Goal: Task Accomplishment & Management: Use online tool/utility

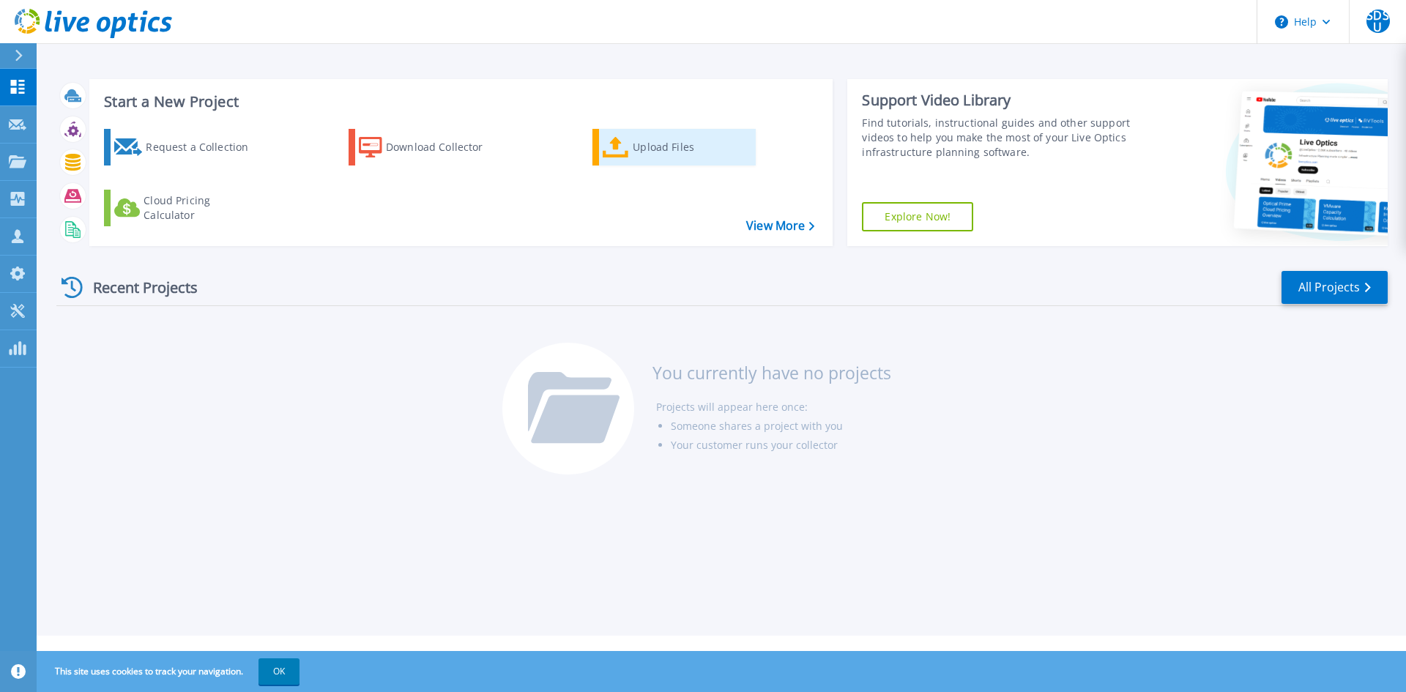
click at [643, 141] on div "Upload Files" at bounding box center [691, 147] width 117 height 29
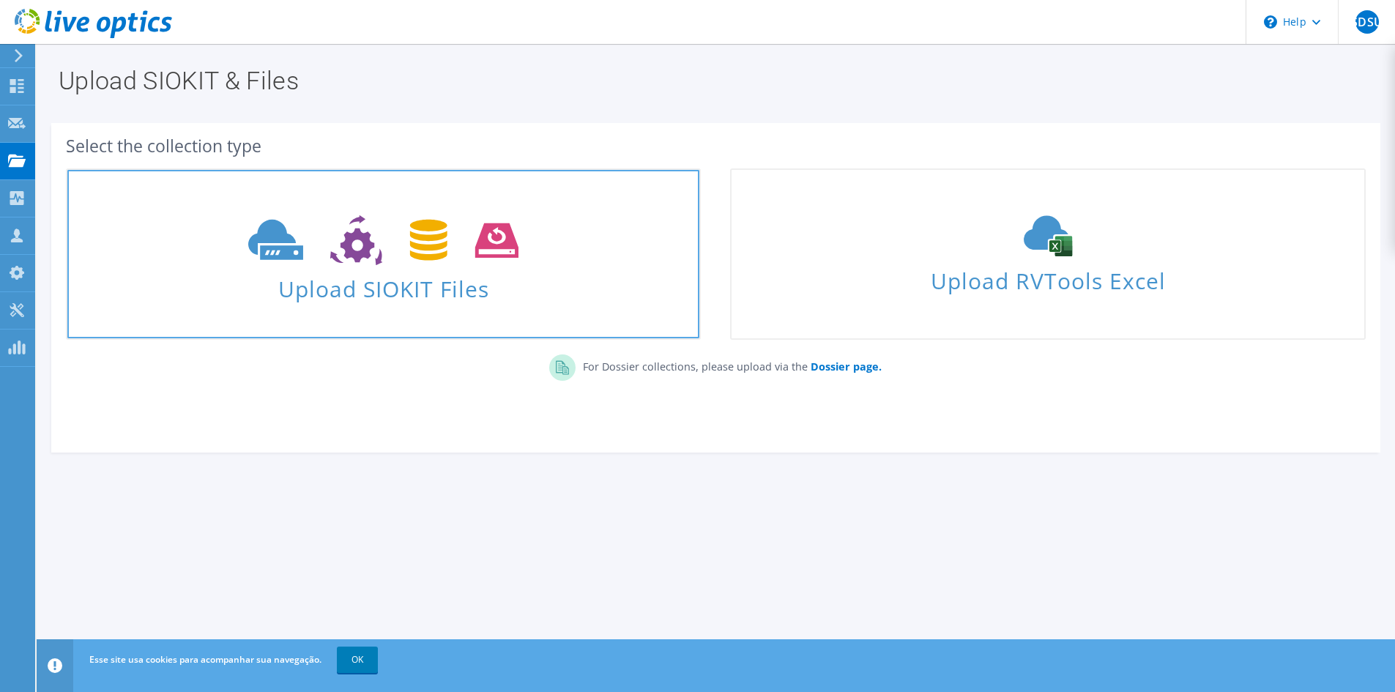
click at [362, 292] on span "Upload SIOKIT Files" at bounding box center [383, 284] width 632 height 31
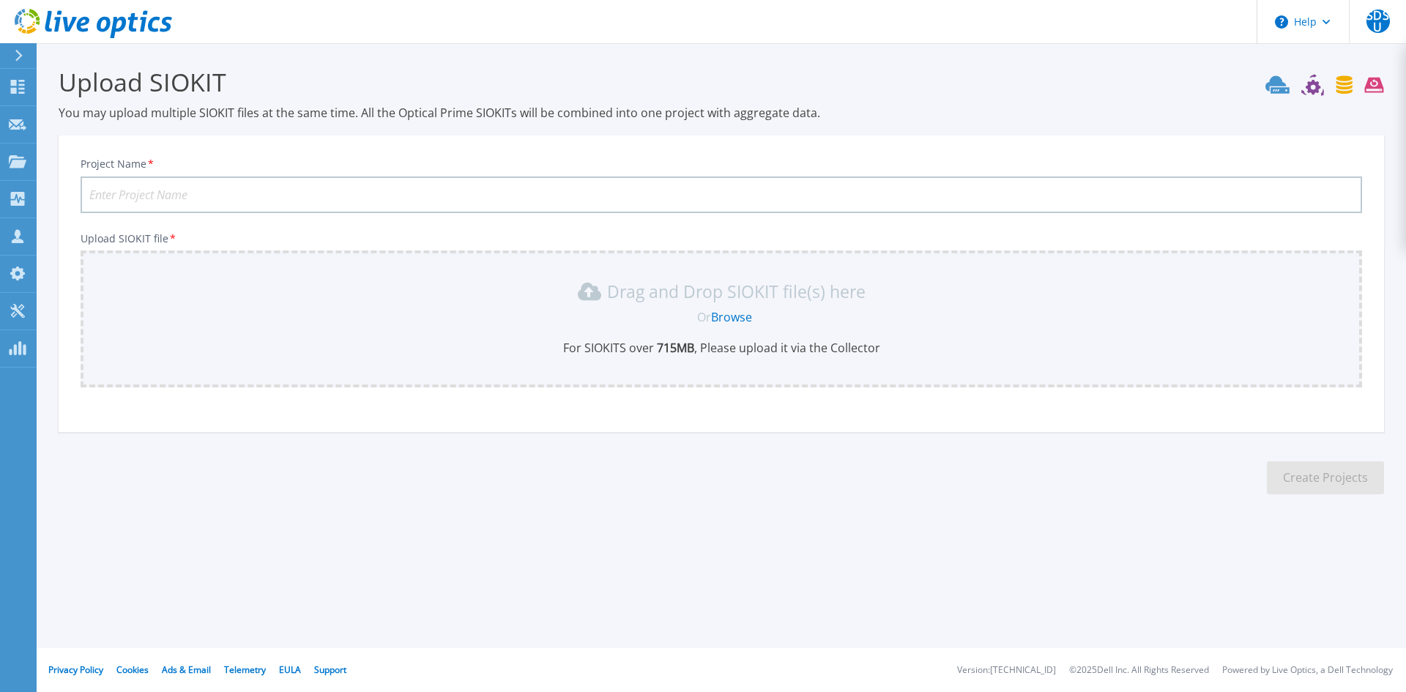
click at [745, 319] on link "Browse" at bounding box center [731, 317] width 41 height 16
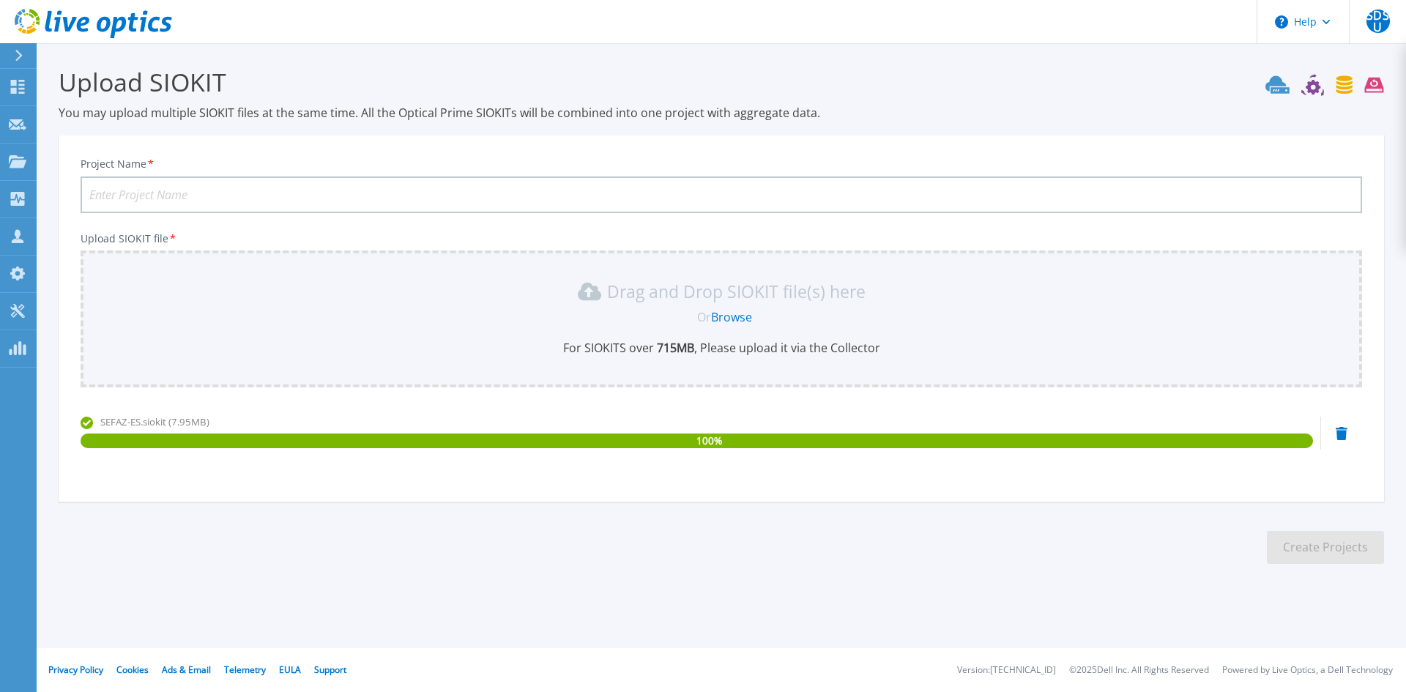
click at [356, 200] on input "Project Name *" at bounding box center [722, 195] width 1282 height 37
drag, startPoint x: 1315, startPoint y: 550, endPoint x: 831, endPoint y: 620, distance: 489.3
click at [831, 620] on div "Upload SIOKIT You may upload multiple SIOKIT files at the same time. All the Op…" at bounding box center [703, 326] width 1406 height 653
click at [289, 190] on input "Sefaz" at bounding box center [722, 195] width 1282 height 37
type input "Sefaz-ES"
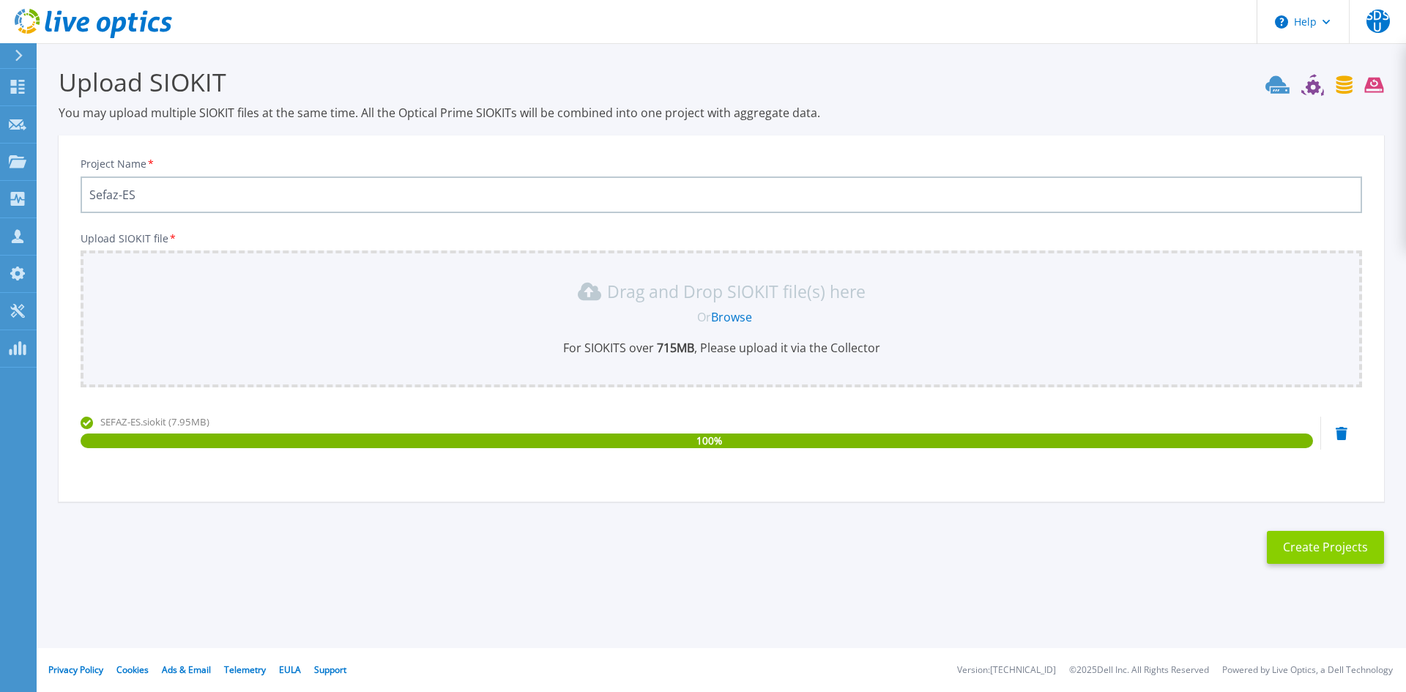
click at [1327, 547] on button "Create Projects" at bounding box center [1325, 547] width 117 height 33
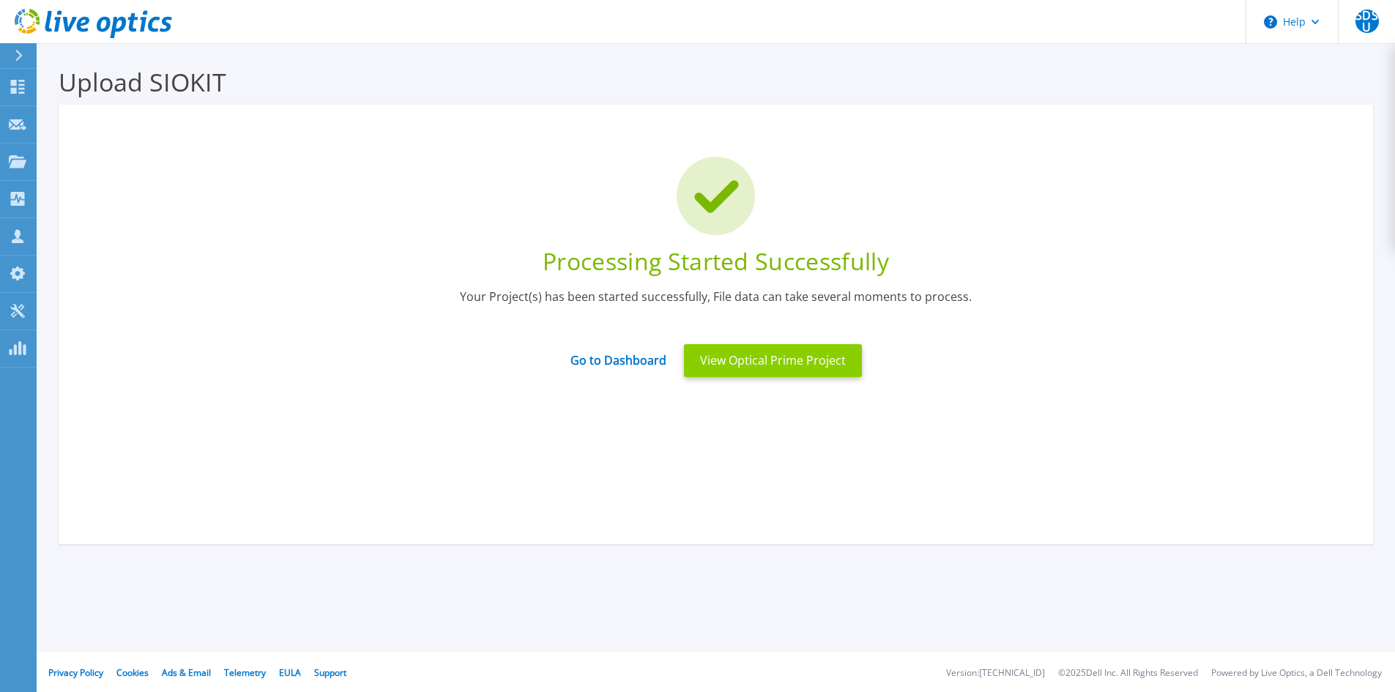
click at [776, 365] on button "View Optical Prime Project" at bounding box center [773, 360] width 178 height 33
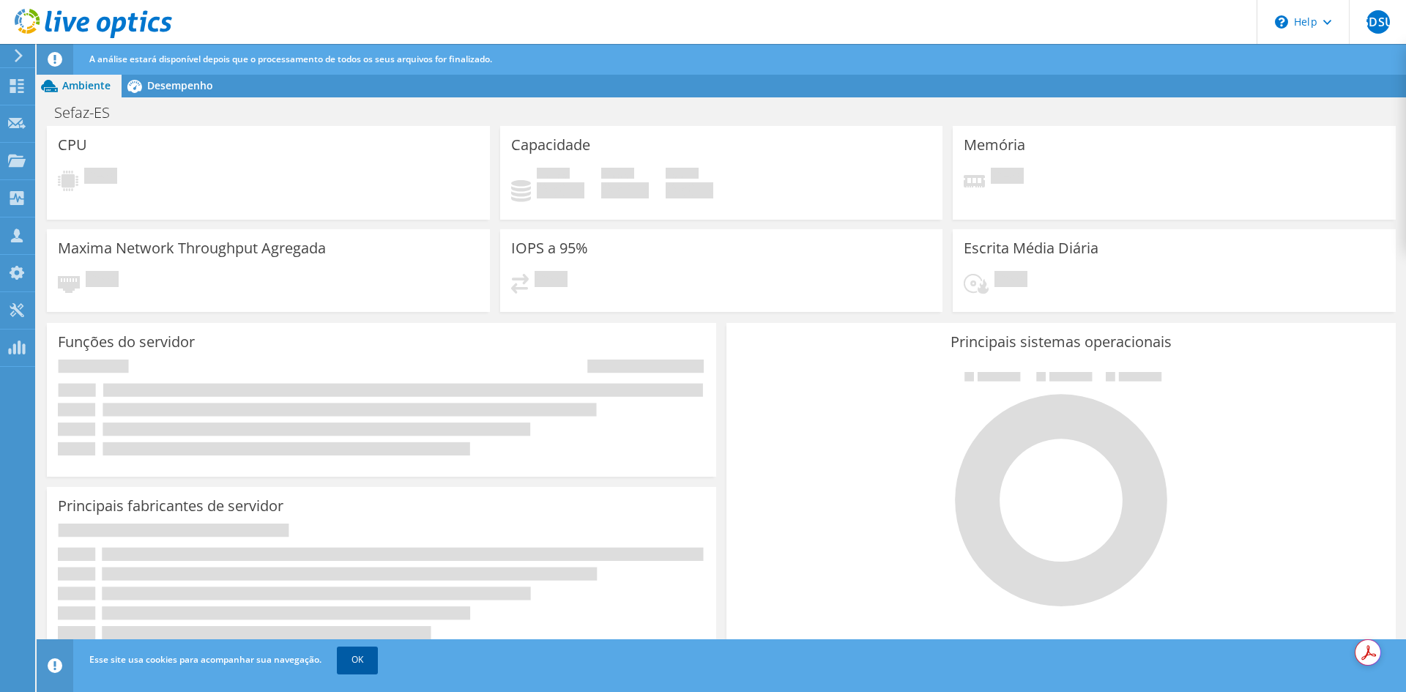
click at [349, 664] on link "OK" at bounding box center [357, 660] width 41 height 26
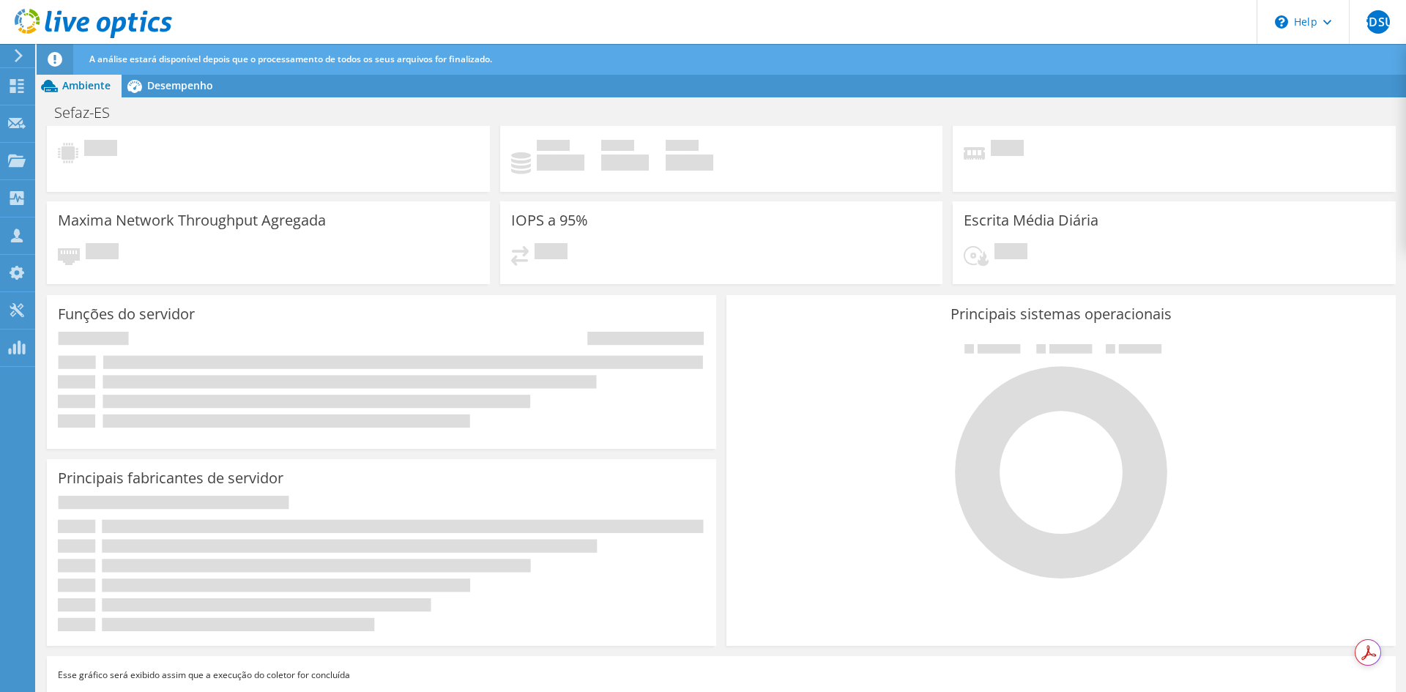
scroll to position [39, 0]
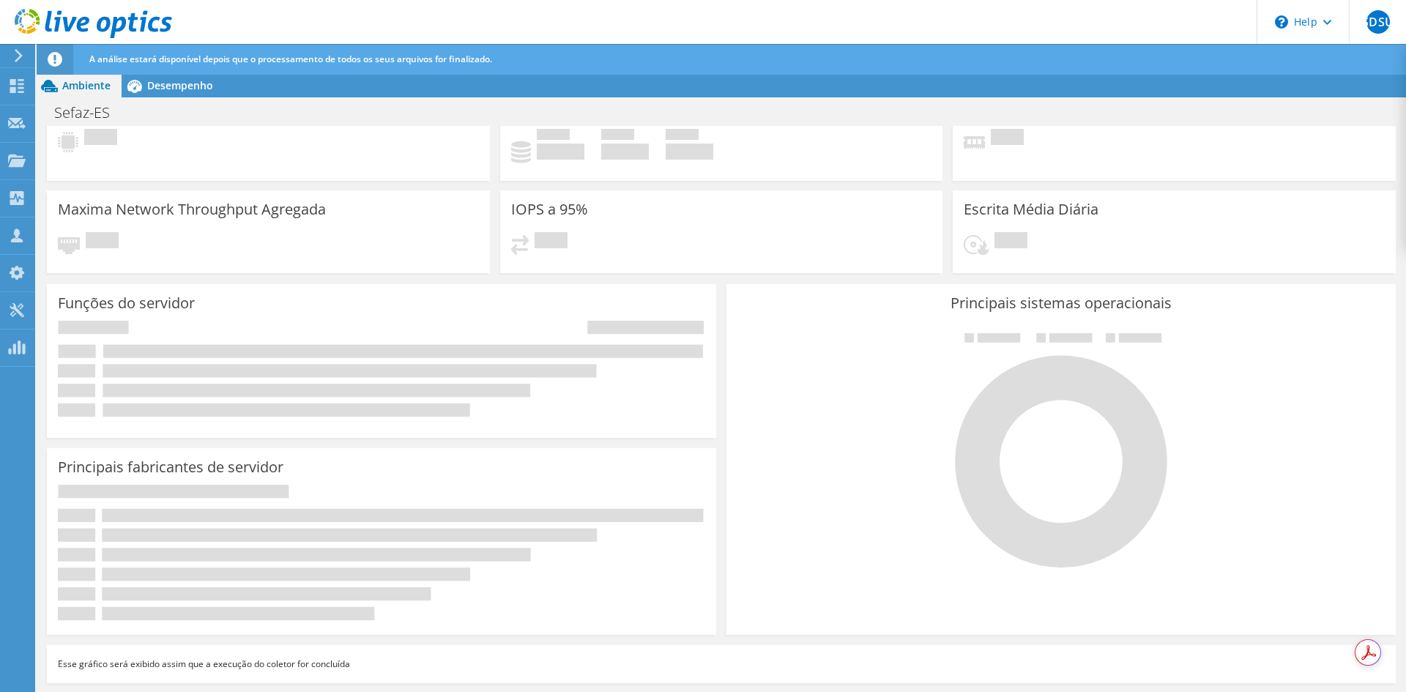
click at [667, 289] on div "Funções do servidor Servidores físicos representam servidores de metal nu que t…" at bounding box center [381, 361] width 669 height 154
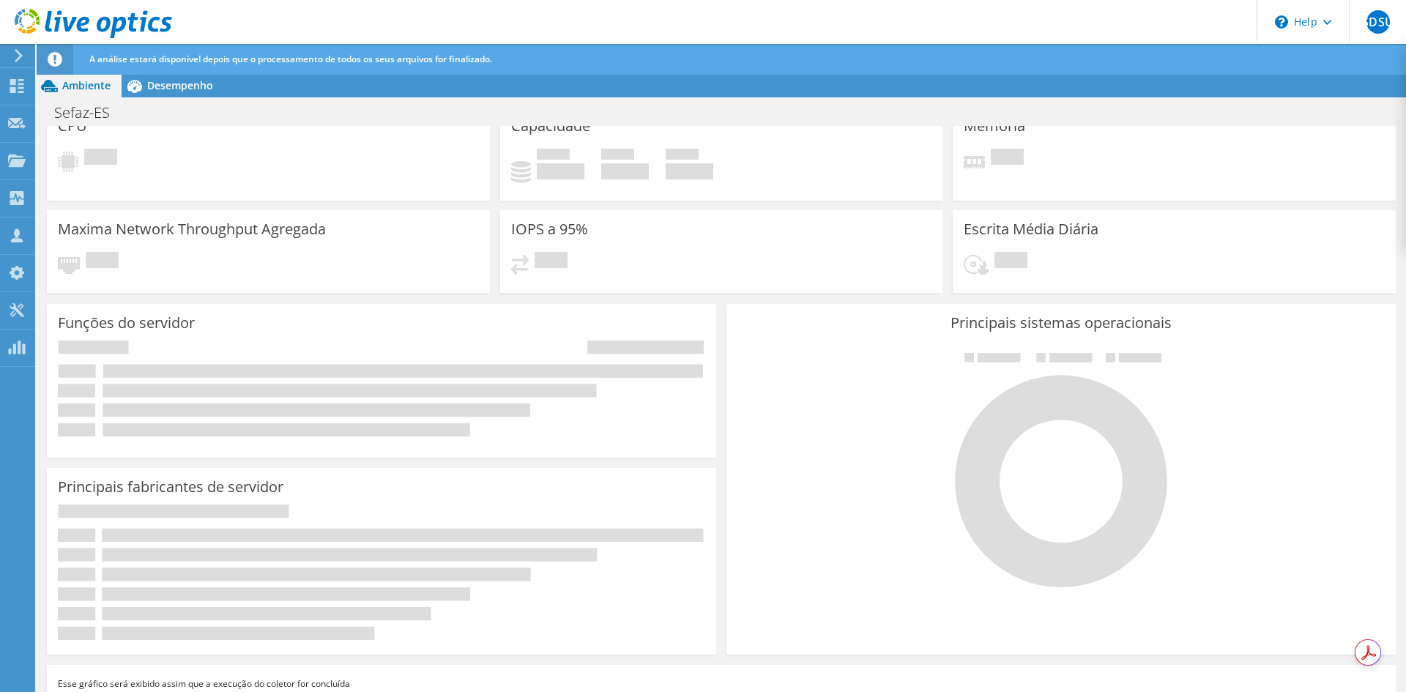
scroll to position [0, 0]
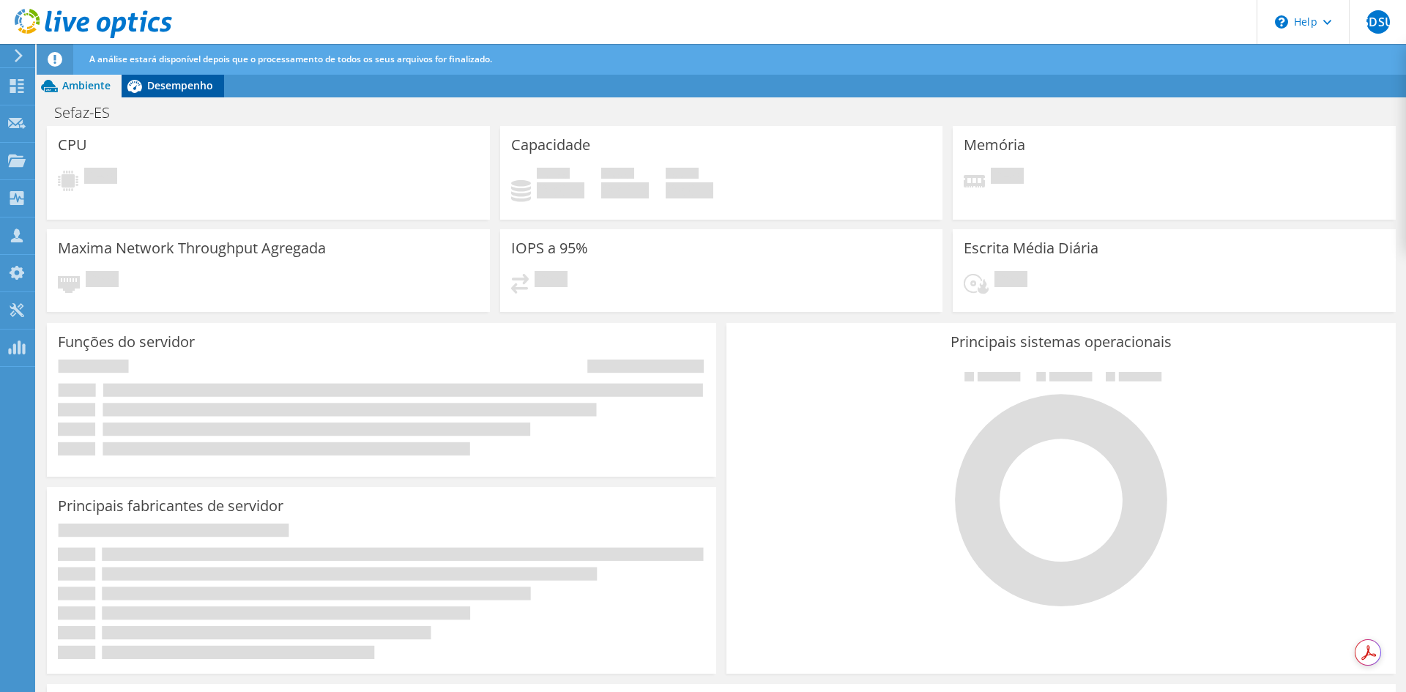
click at [179, 88] on span "Desempenho" at bounding box center [180, 85] width 66 height 14
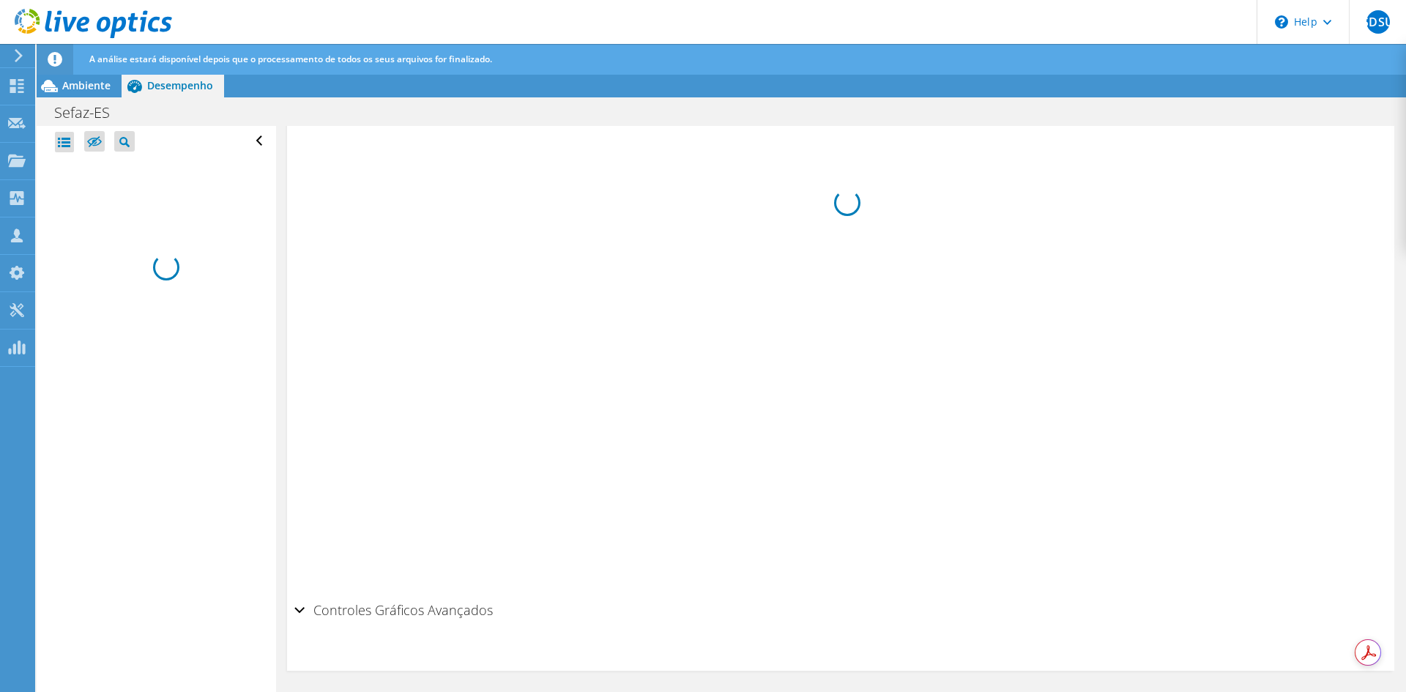
scroll to position [254, 0]
click at [94, 83] on span "Ambiente" at bounding box center [86, 85] width 48 height 14
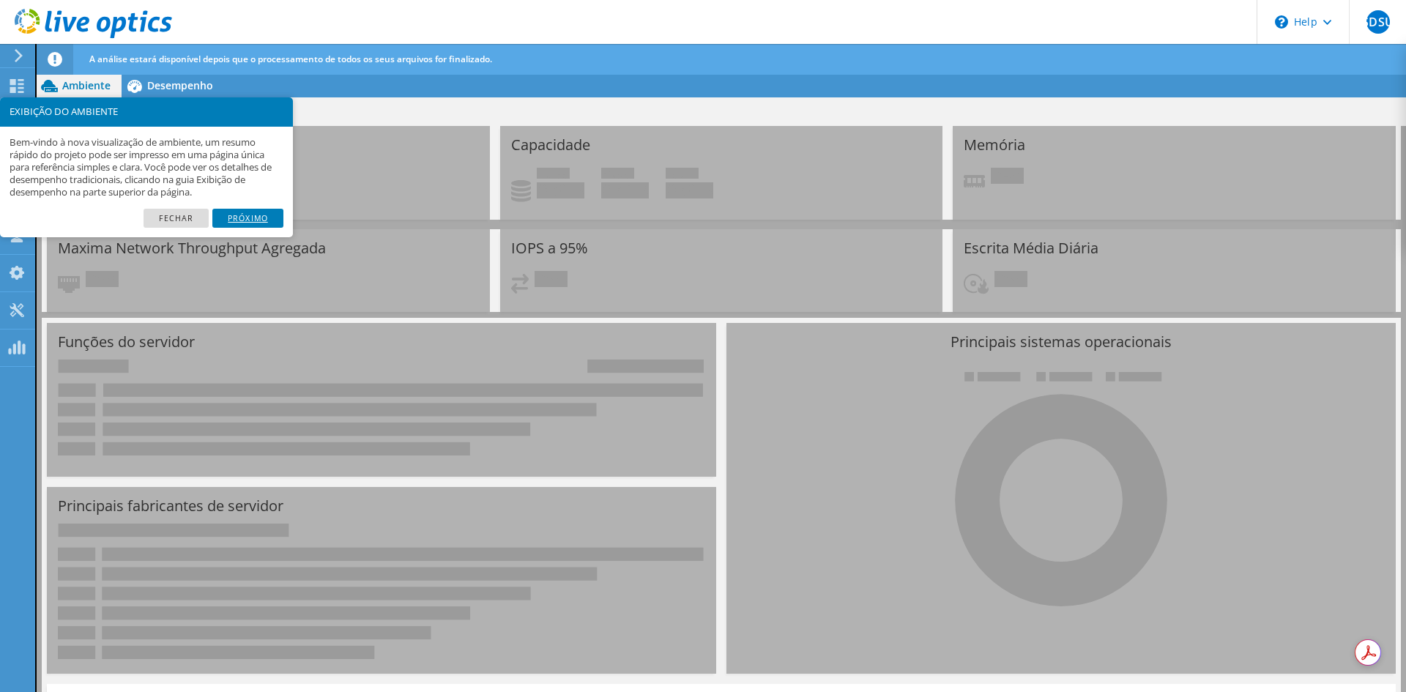
click at [240, 216] on link "Próximo" at bounding box center [247, 218] width 71 height 19
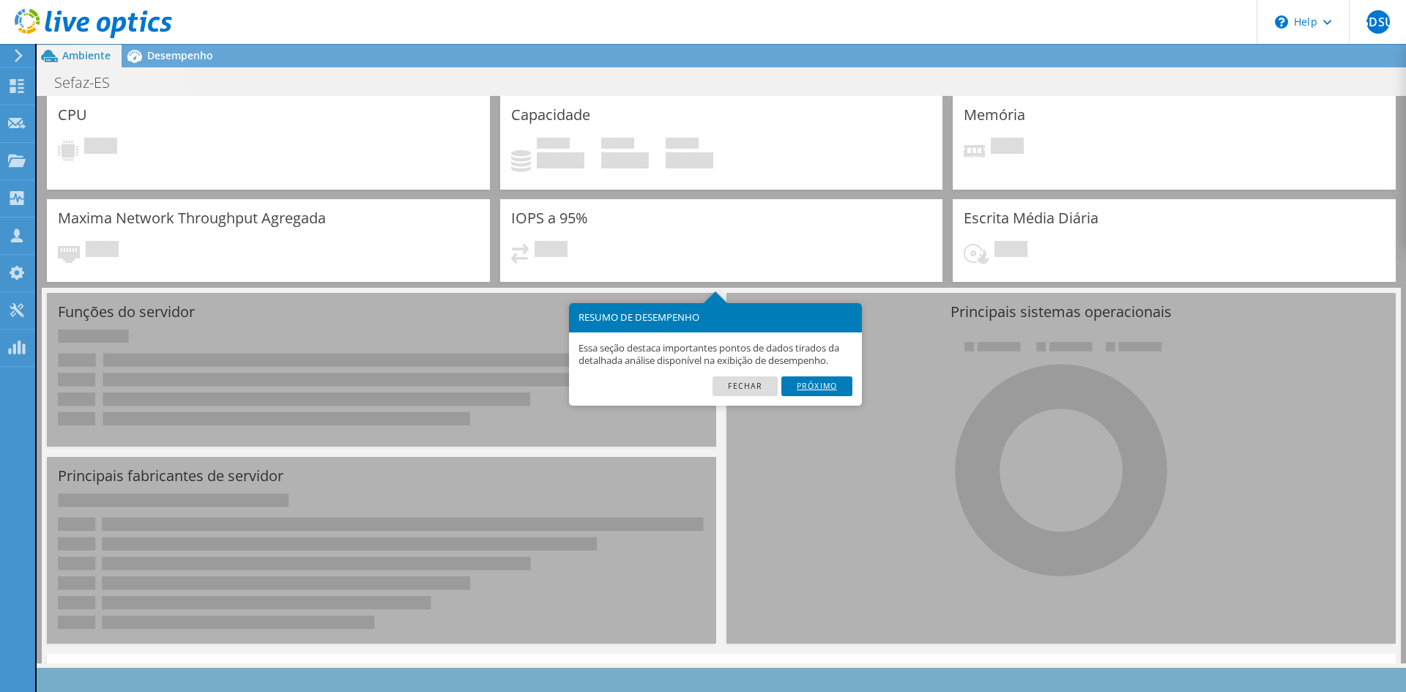
click at [829, 392] on link "Próximo" at bounding box center [817, 385] width 71 height 19
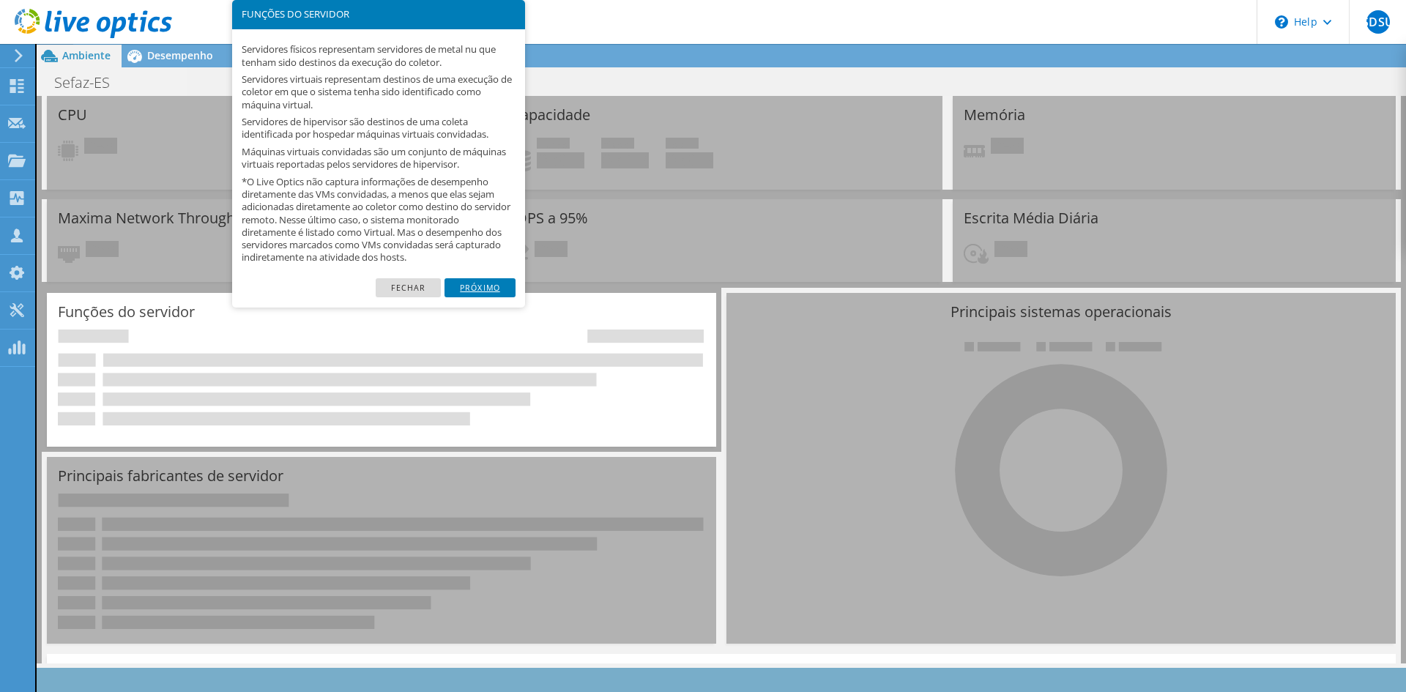
click at [489, 283] on link "Próximo" at bounding box center [480, 287] width 71 height 19
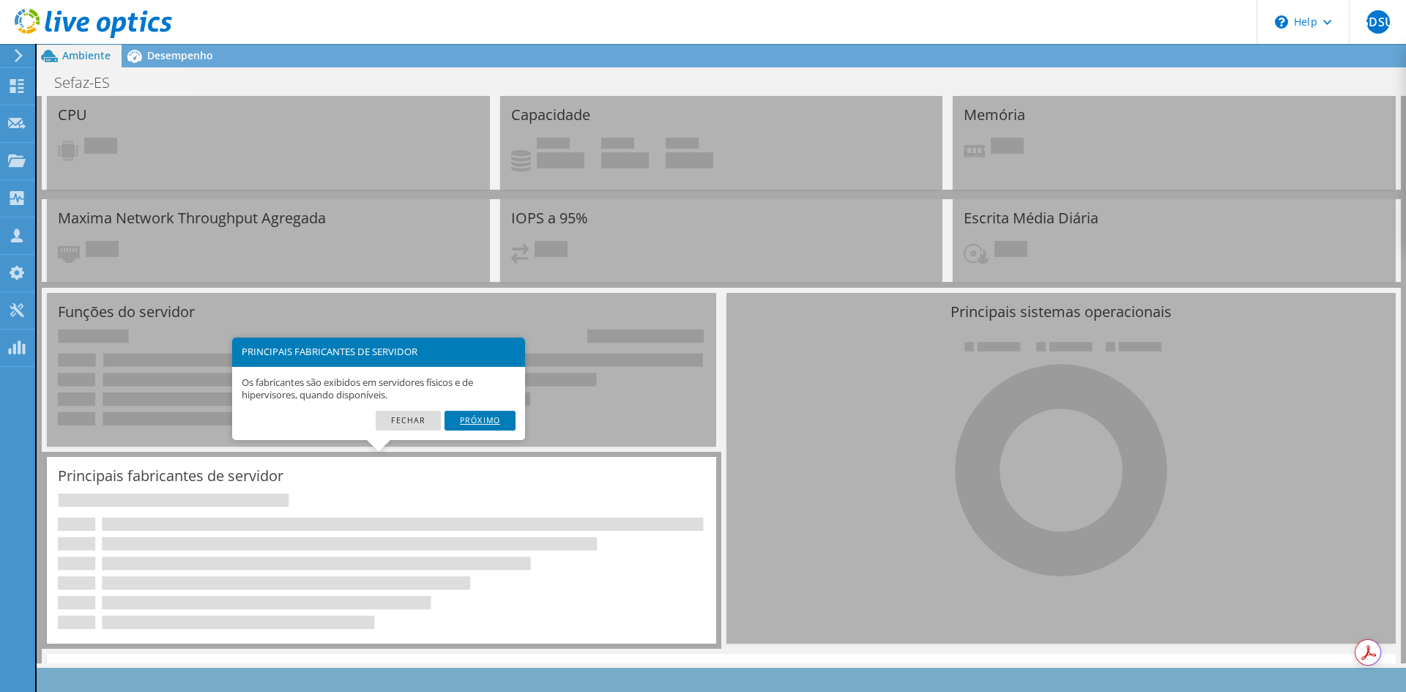
click at [494, 422] on link "Próximo" at bounding box center [480, 420] width 71 height 19
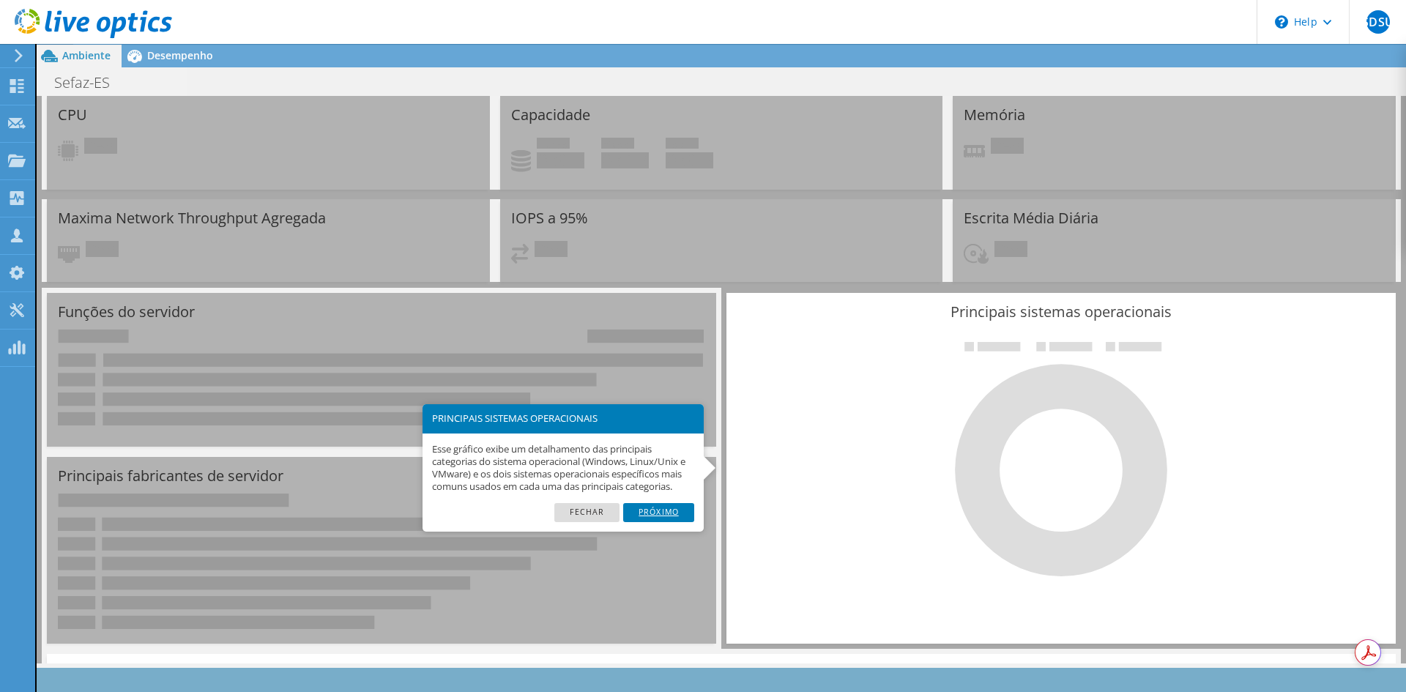
click at [662, 503] on link "Próximo" at bounding box center [658, 512] width 71 height 19
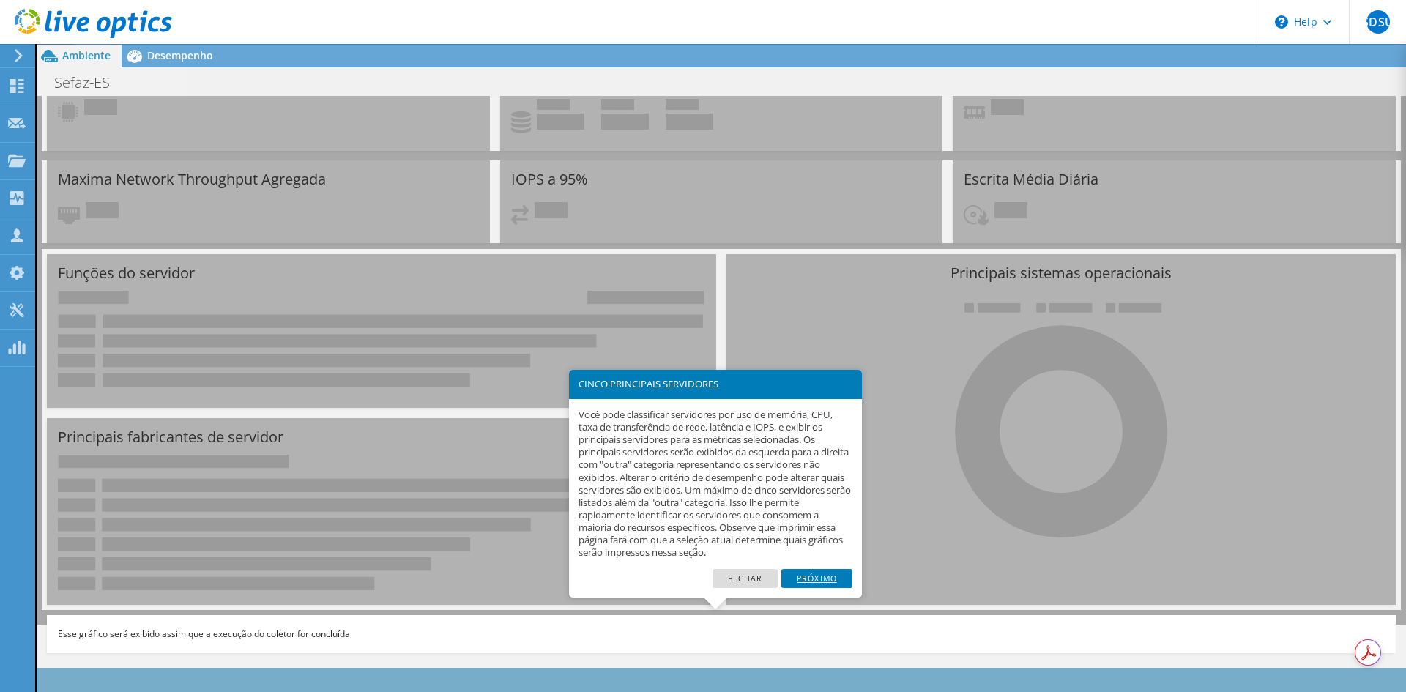
click at [829, 577] on link "Próximo" at bounding box center [817, 578] width 71 height 19
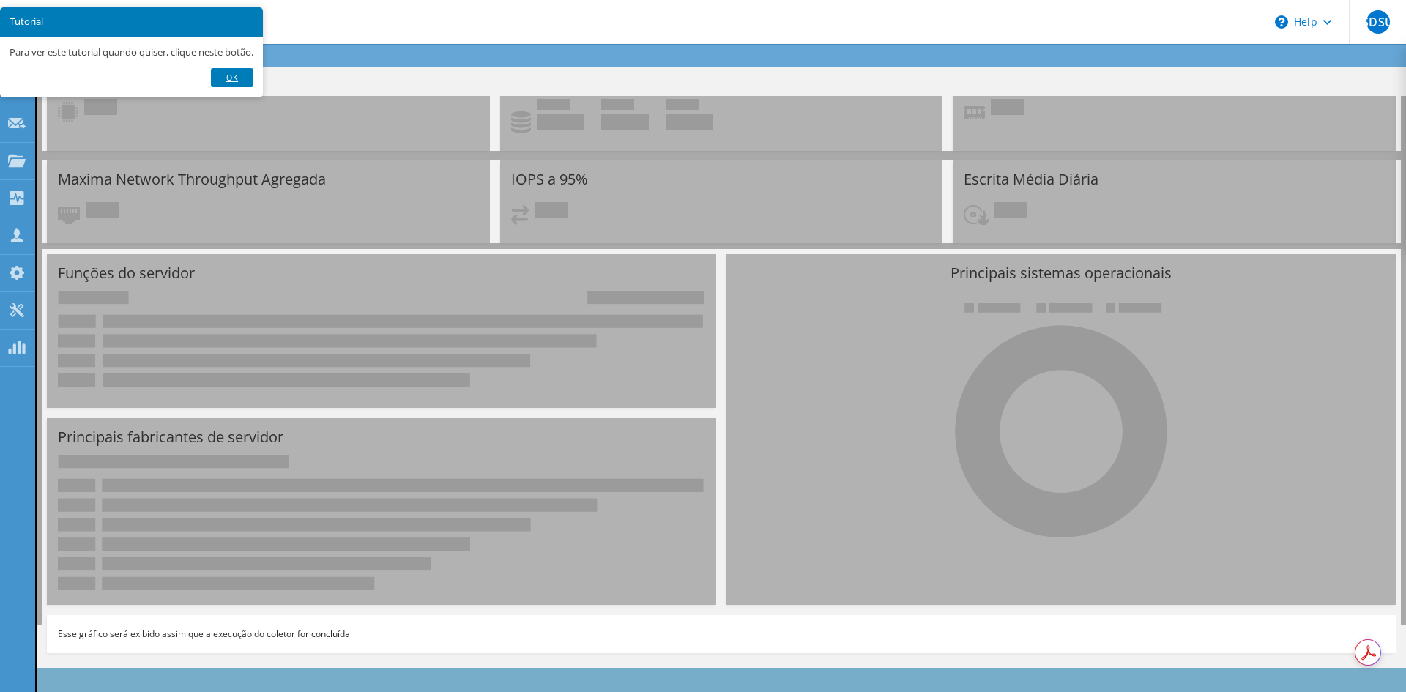
click at [242, 73] on link "Ok" at bounding box center [232, 77] width 42 height 19
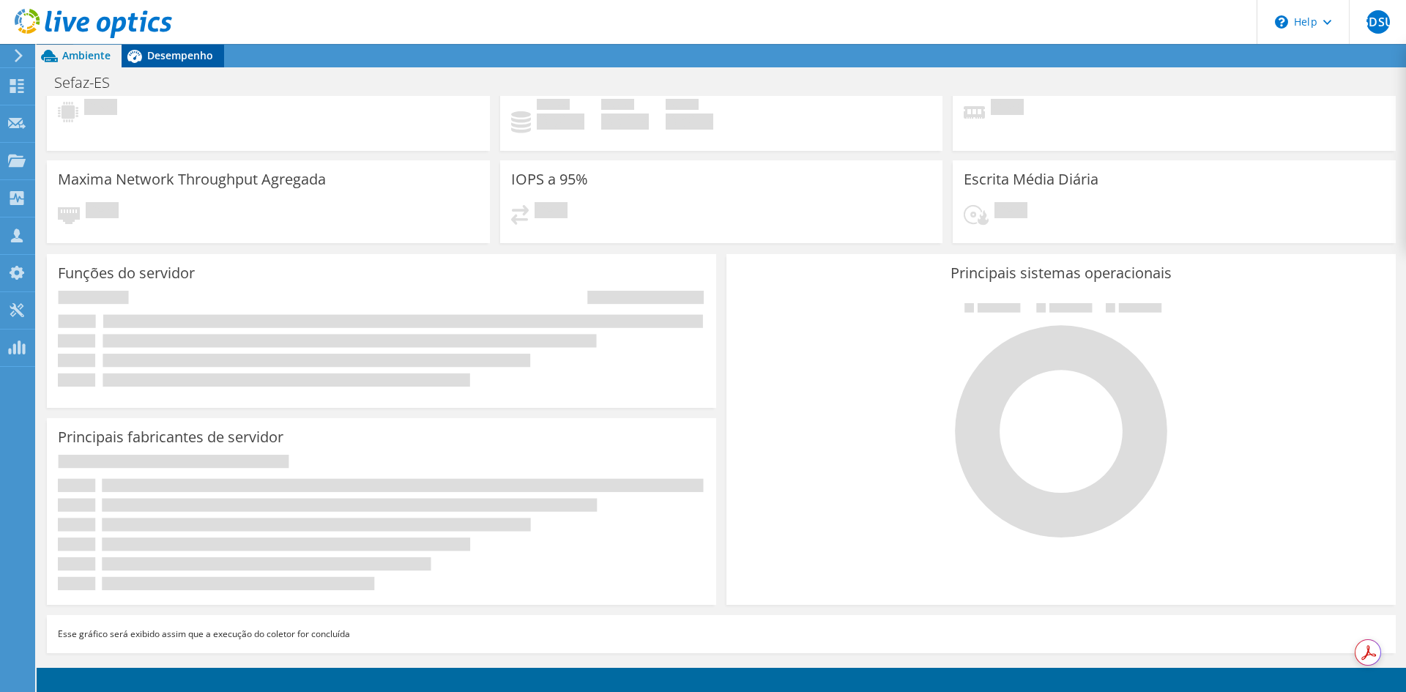
click at [184, 54] on span "Desempenho" at bounding box center [180, 55] width 66 height 14
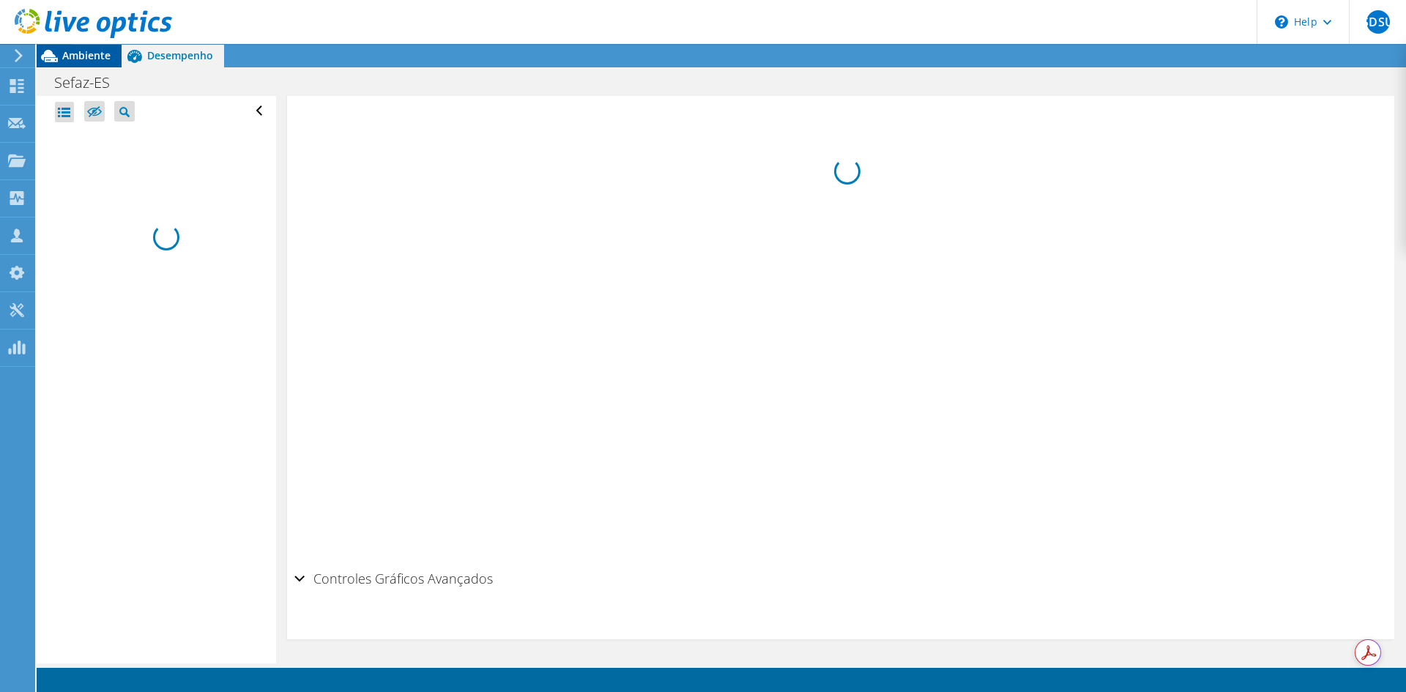
click at [96, 52] on span "Ambiente" at bounding box center [86, 55] width 48 height 14
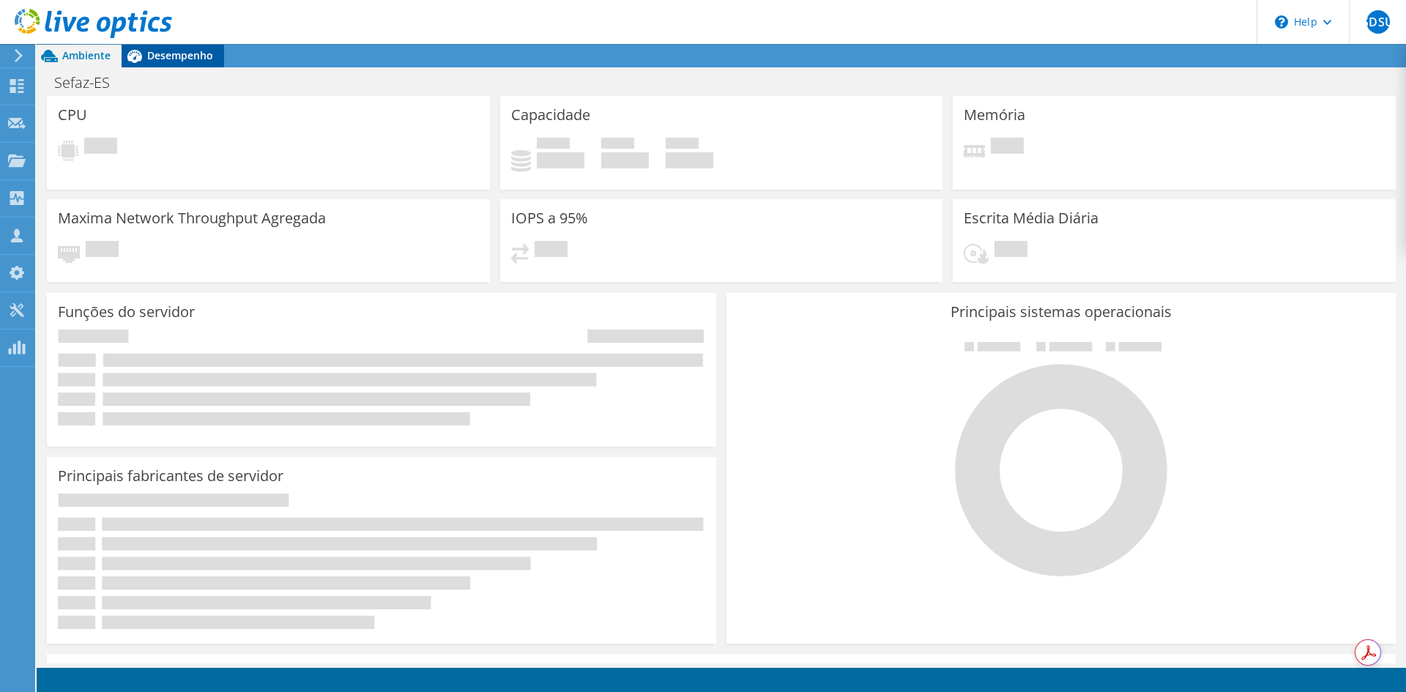
click at [190, 50] on span "Desempenho" at bounding box center [180, 55] width 66 height 14
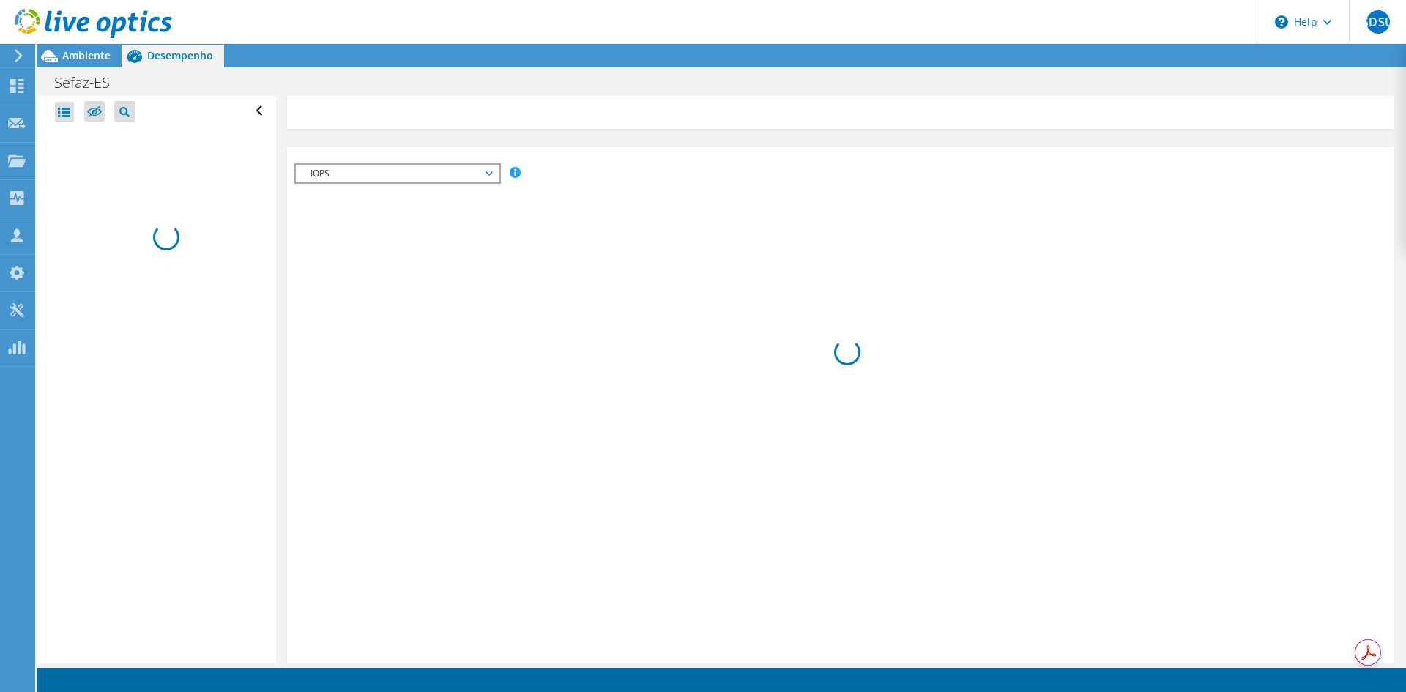
scroll to position [0, 0]
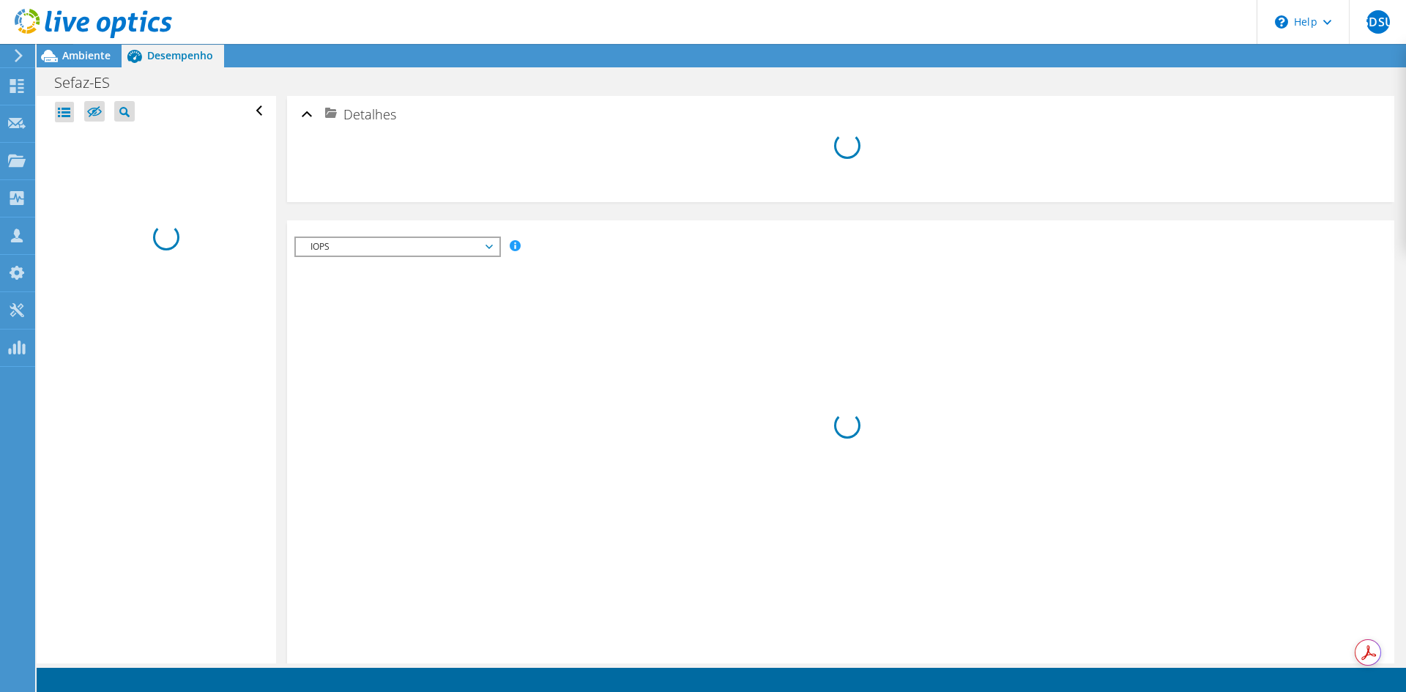
click at [490, 250] on span "IOPS" at bounding box center [397, 247] width 188 height 18
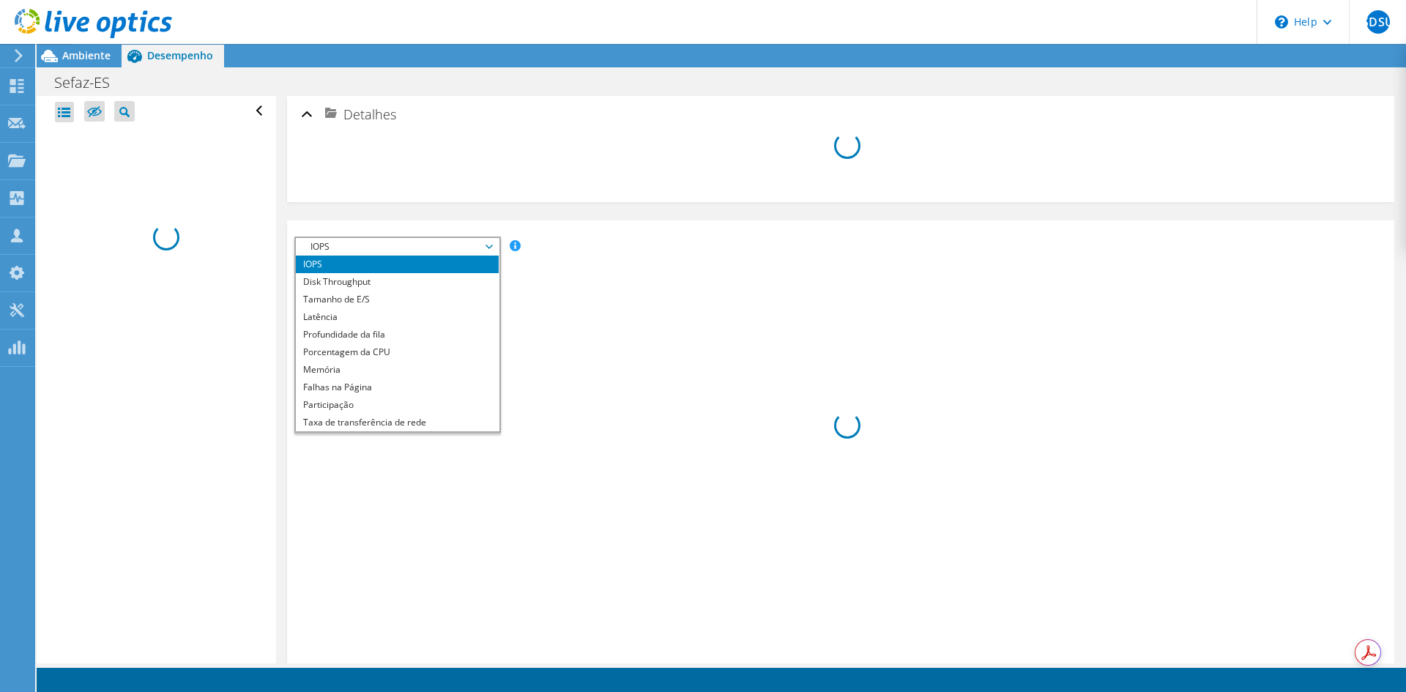
click at [489, 250] on span "IOPS" at bounding box center [397, 247] width 188 height 18
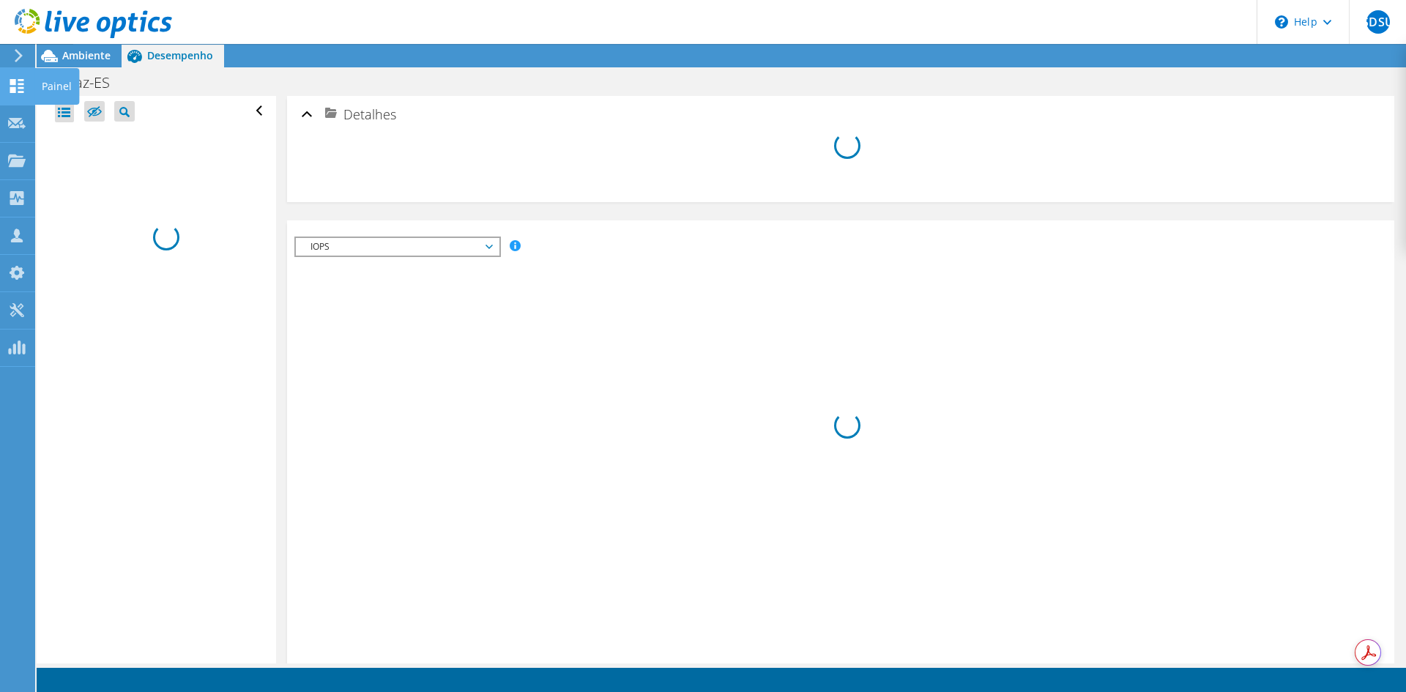
click at [23, 82] on icon at bounding box center [17, 86] width 18 height 14
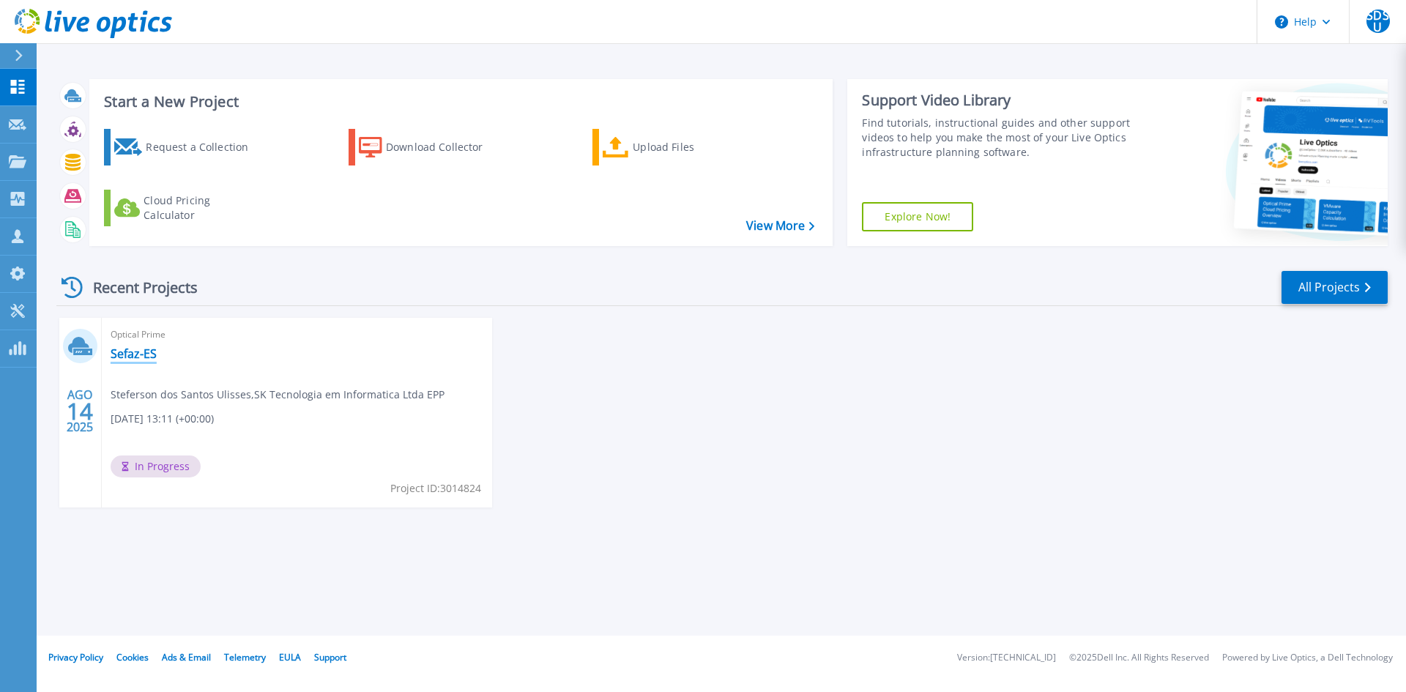
click at [136, 355] on link "Sefaz-ES" at bounding box center [134, 353] width 46 height 15
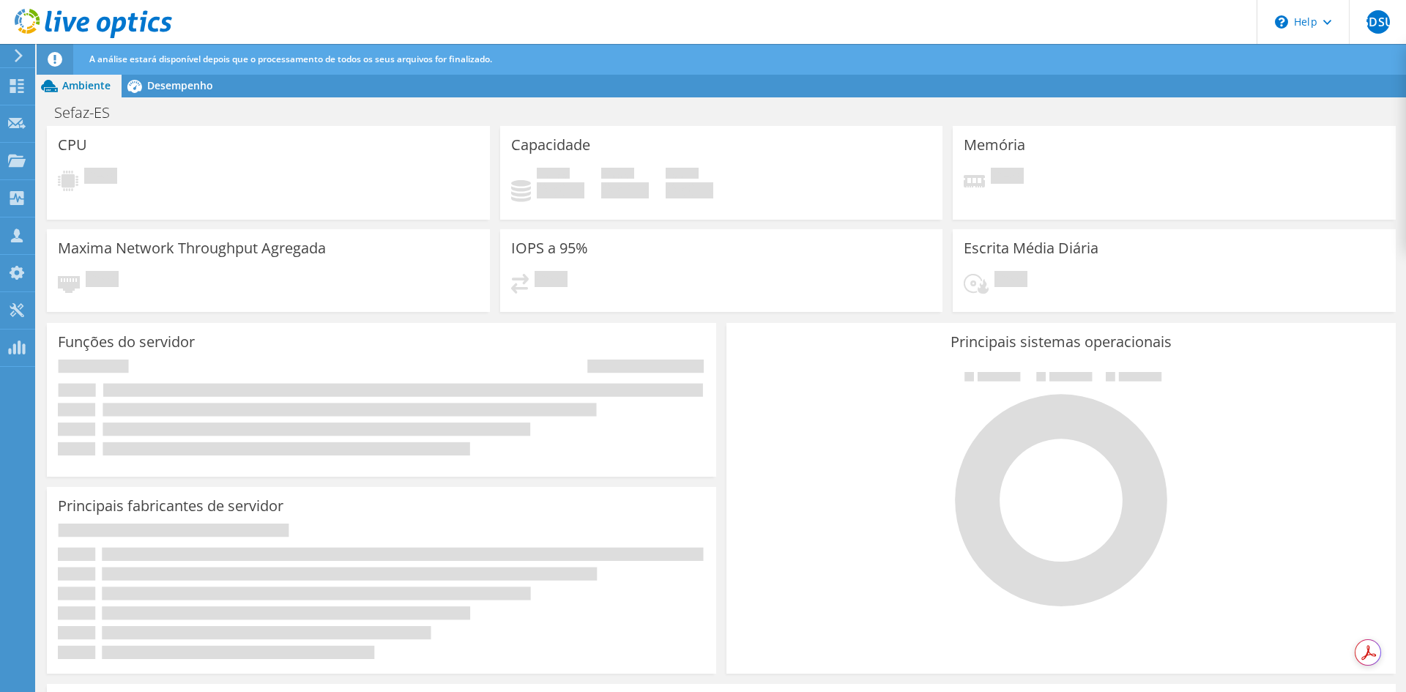
click at [339, 53] on span "A análise estará disponível depois que o processamento de todos os seus arquivo…" at bounding box center [290, 59] width 403 height 12
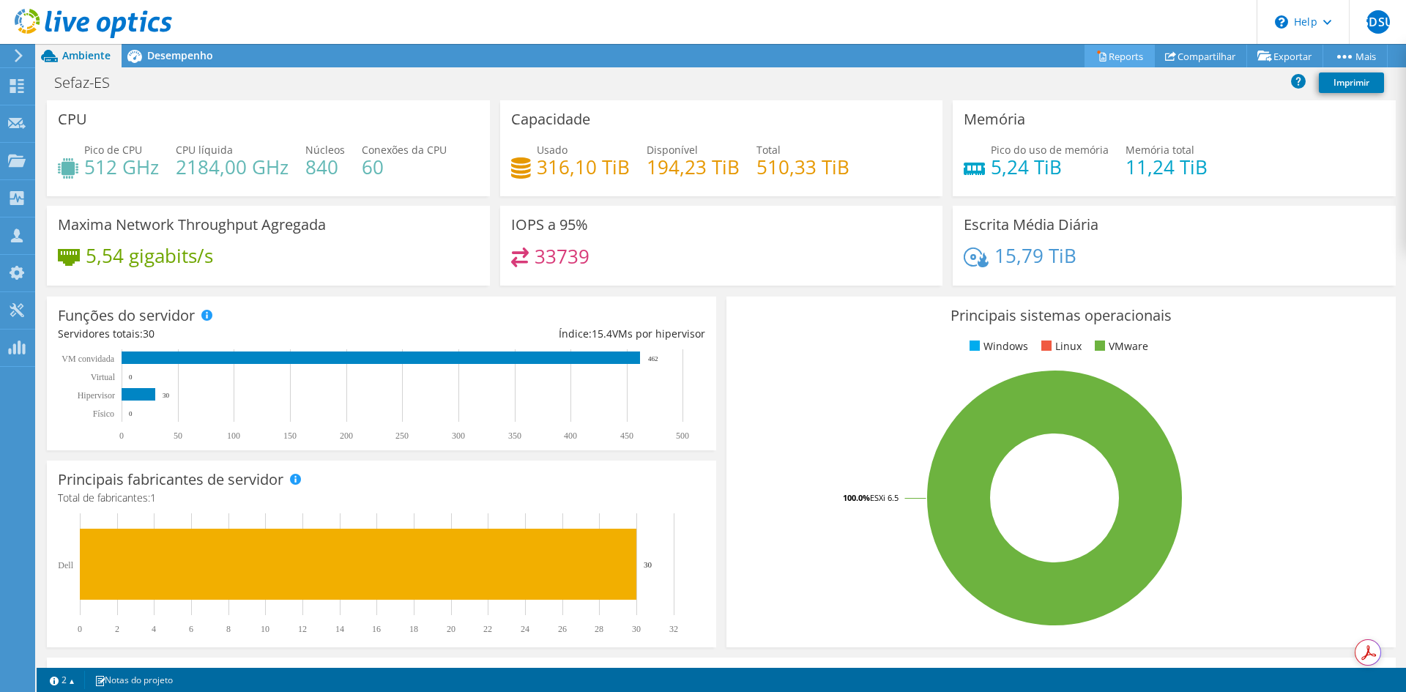
click at [1108, 53] on link "Reports" at bounding box center [1120, 56] width 70 height 23
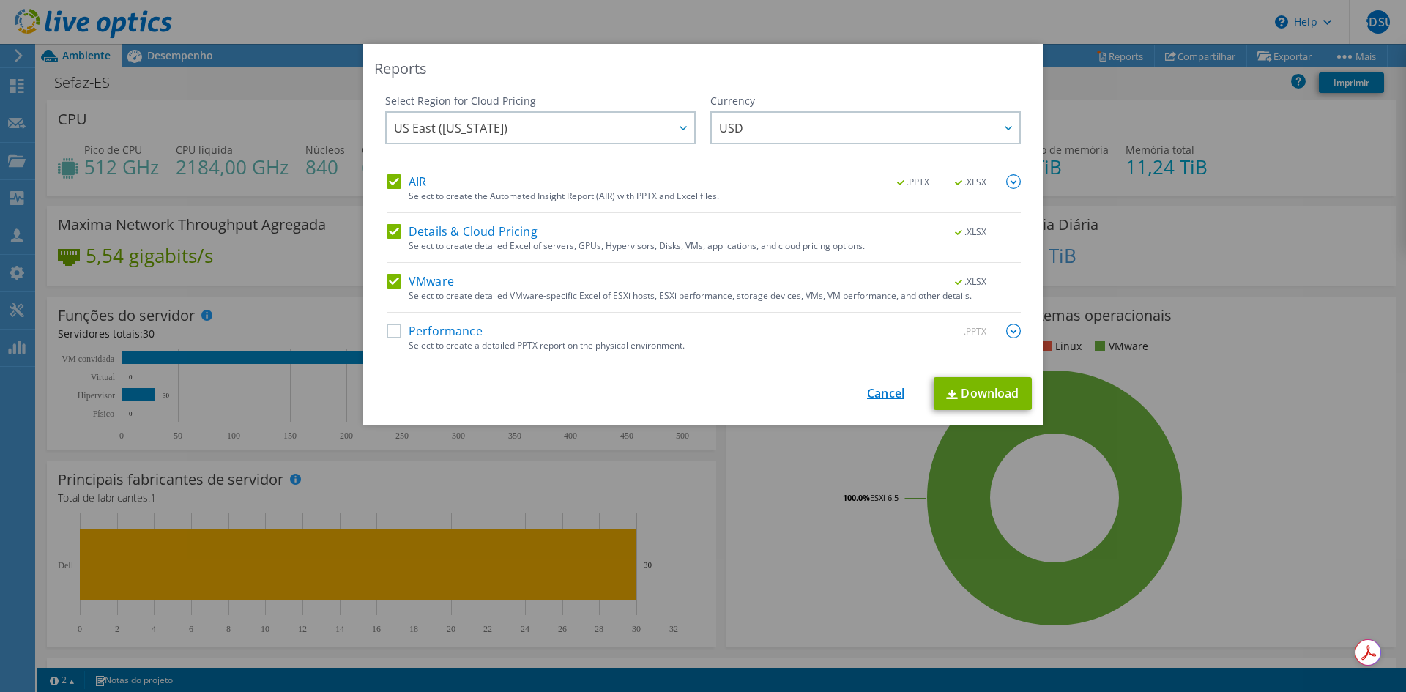
click at [885, 392] on link "Cancel" at bounding box center [885, 394] width 37 height 14
